Goal: Task Accomplishment & Management: Manage account settings

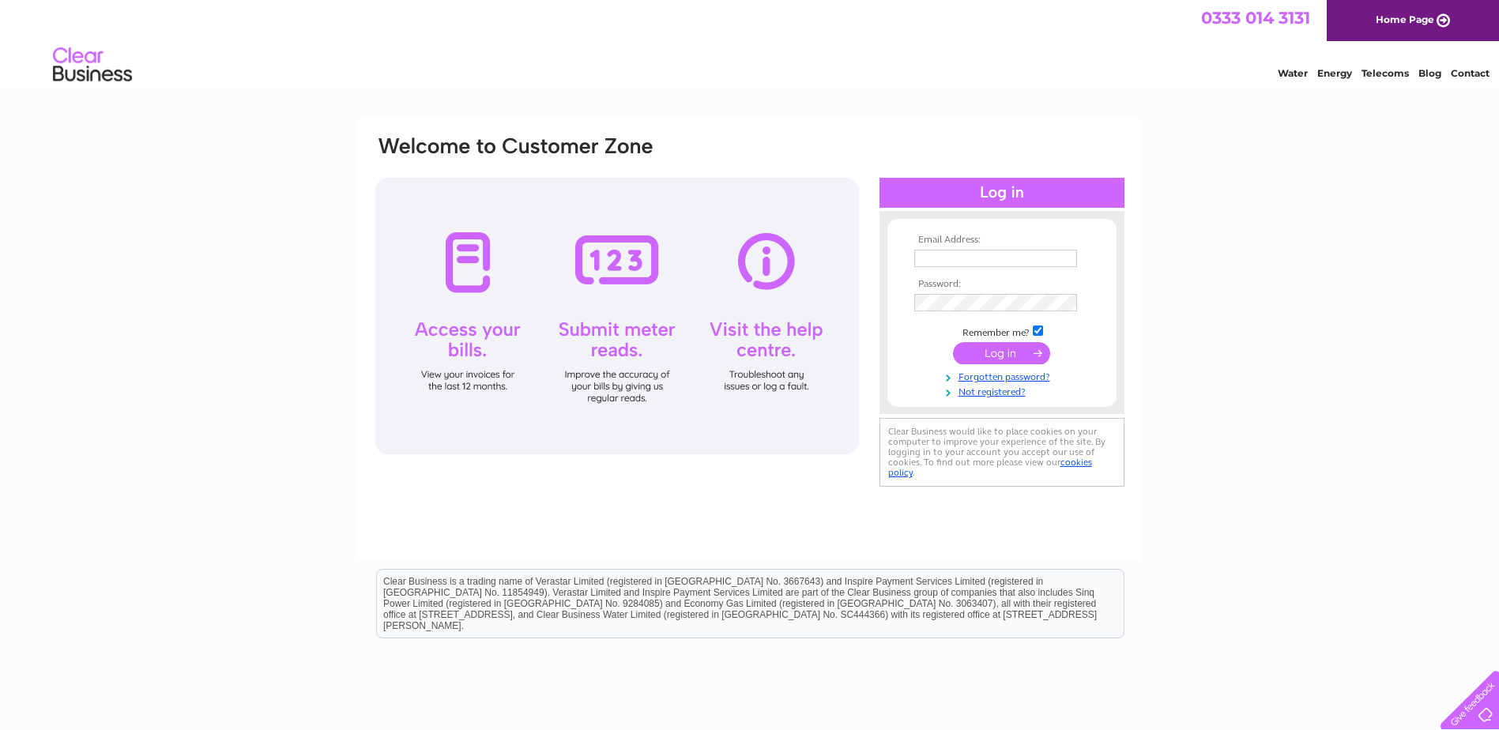
type input "purchasing@dmhospice.org.uk"
click at [983, 356] on input "submit" at bounding box center [1001, 353] width 97 height 22
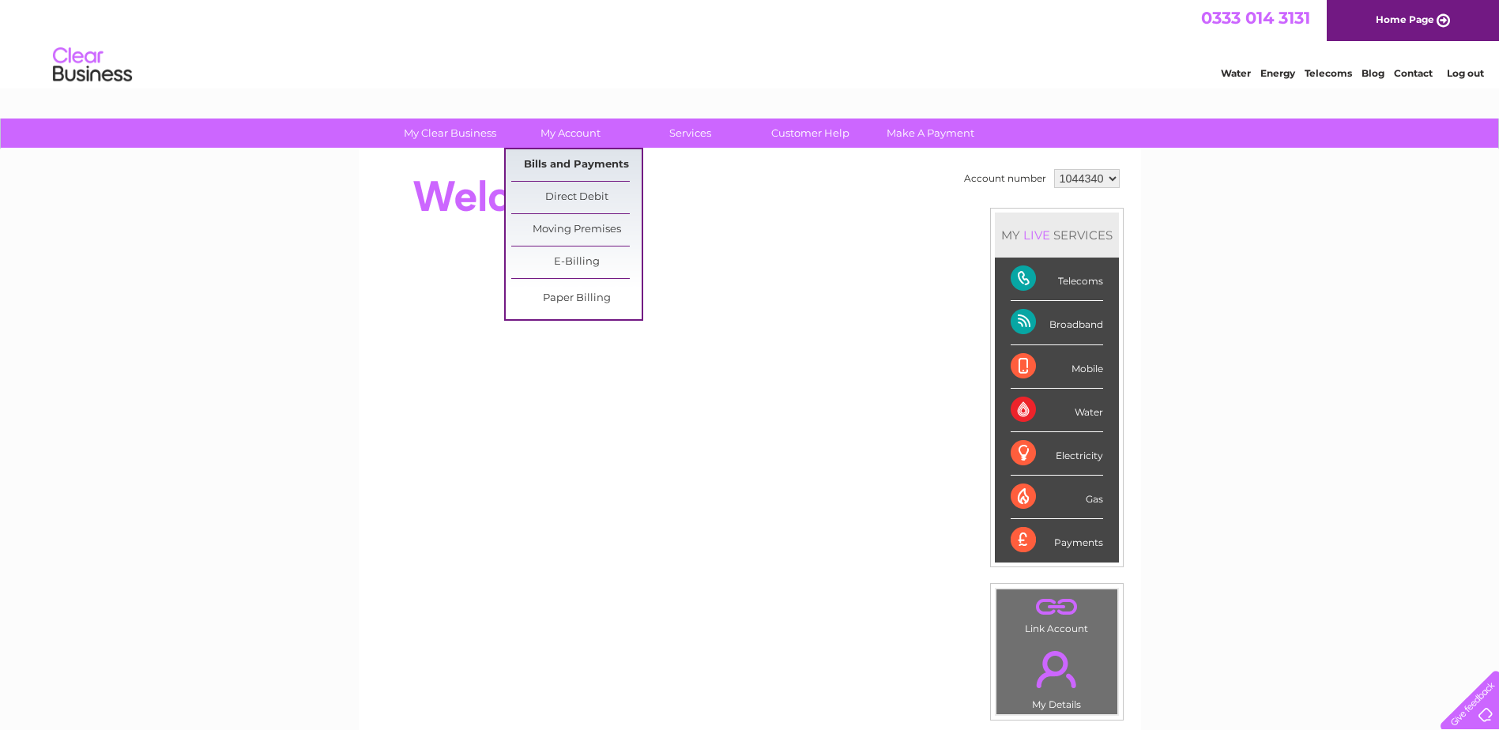
click at [566, 170] on link "Bills and Payments" at bounding box center [576, 165] width 130 height 32
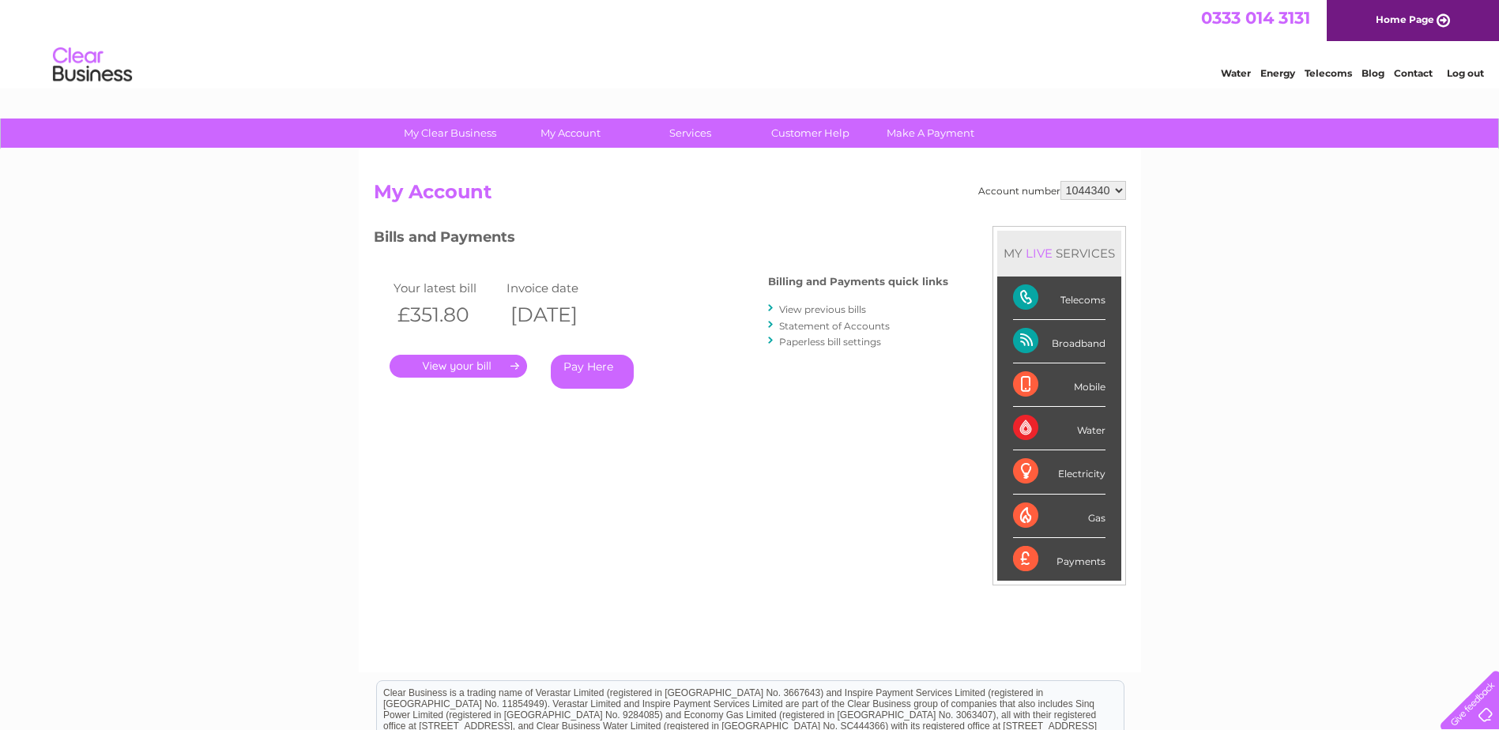
click at [468, 366] on link "." at bounding box center [458, 366] width 137 height 23
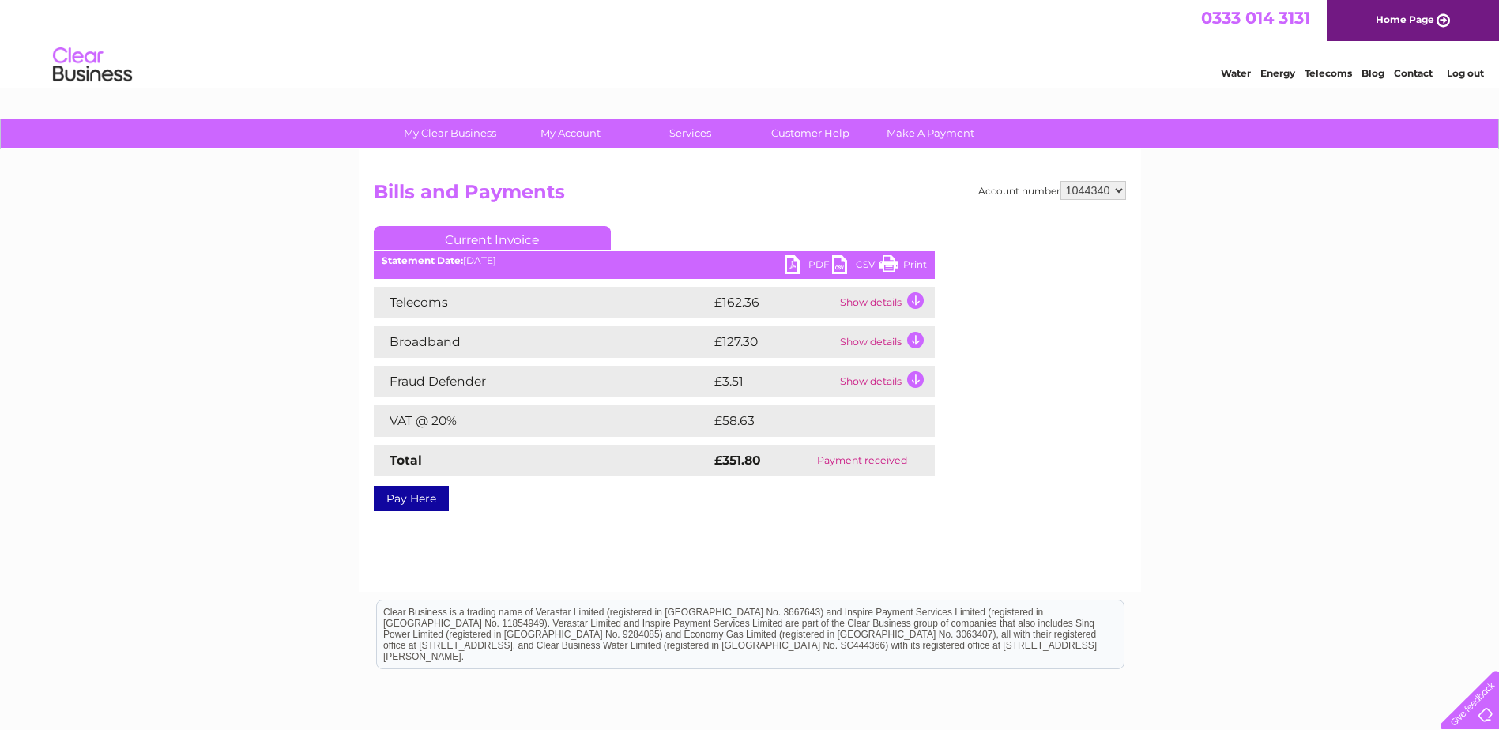
click at [785, 260] on link "PDF" at bounding box center [808, 266] width 47 height 23
